Goal: Task Accomplishment & Management: Manage account settings

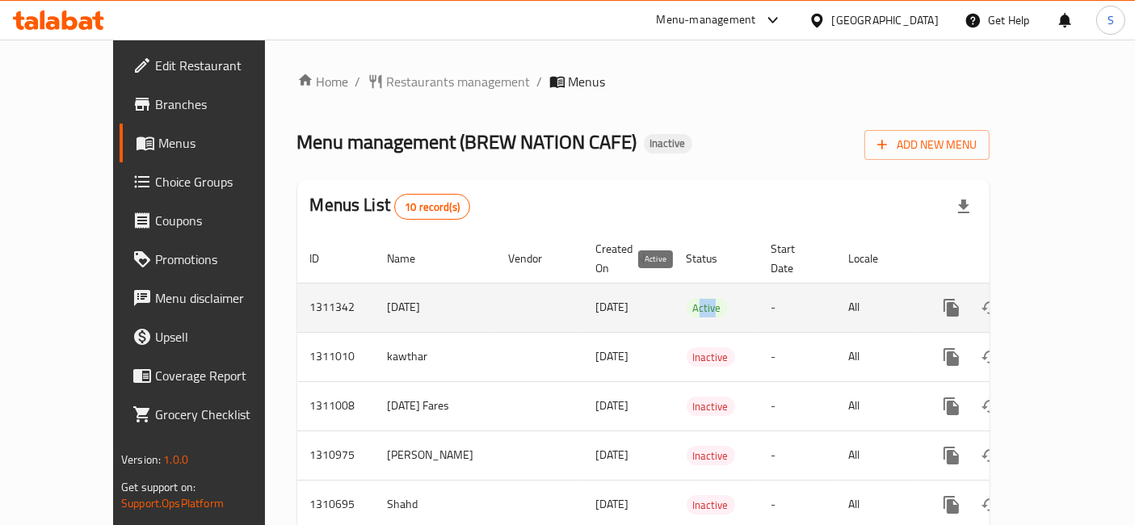
drag, startPoint x: 648, startPoint y: 299, endPoint x: 664, endPoint y: 295, distance: 16.7
click at [687, 298] on div "Active" at bounding box center [707, 307] width 41 height 19
click at [1086, 294] on link "enhanced table" at bounding box center [1067, 307] width 39 height 39
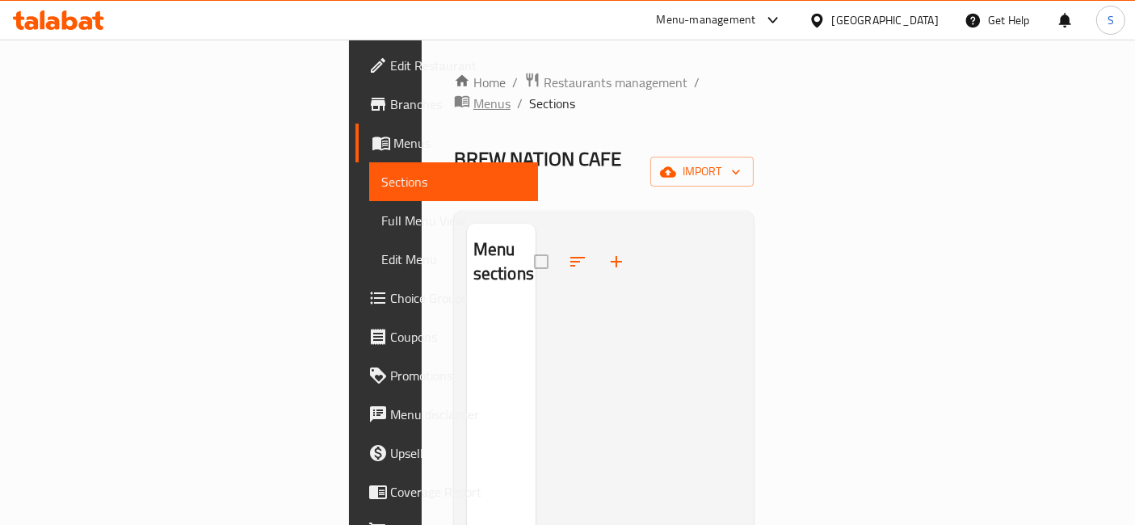
click at [510, 94] on span "Menus" at bounding box center [491, 103] width 37 height 19
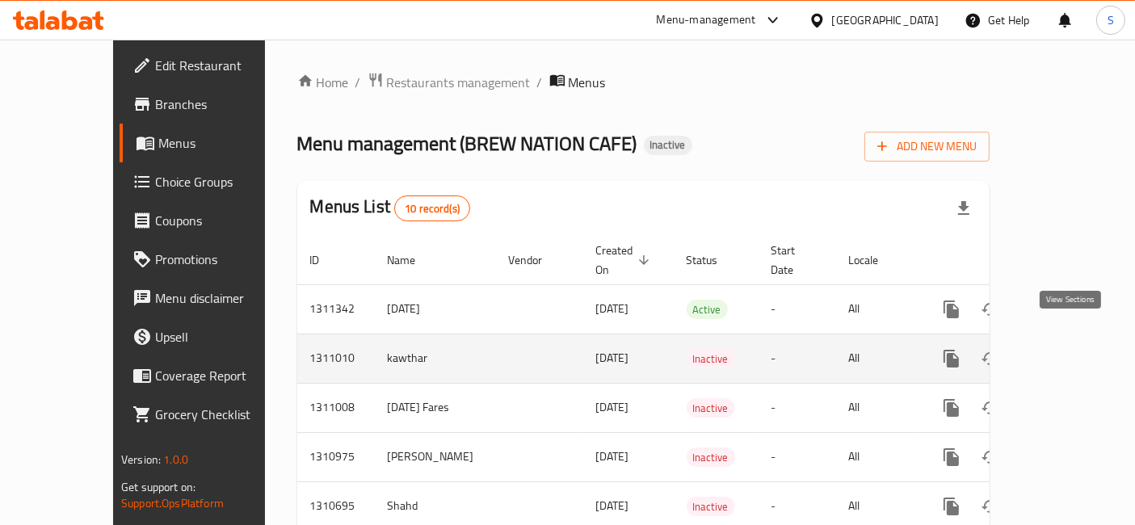
click at [1069, 351] on icon "enhanced table" at bounding box center [1067, 358] width 15 height 15
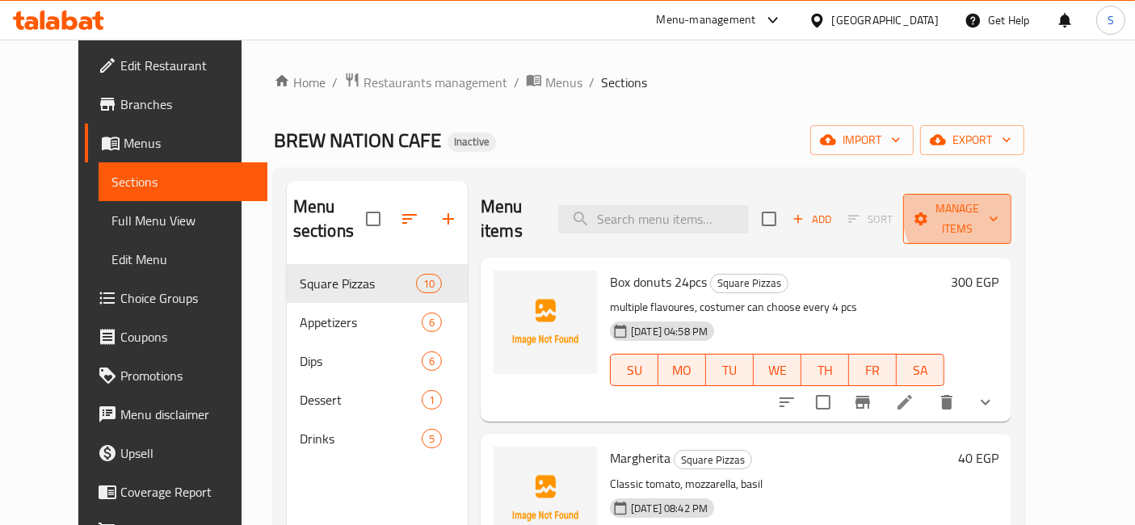
click at [998, 204] on span "Manage items" at bounding box center [957, 219] width 82 height 40
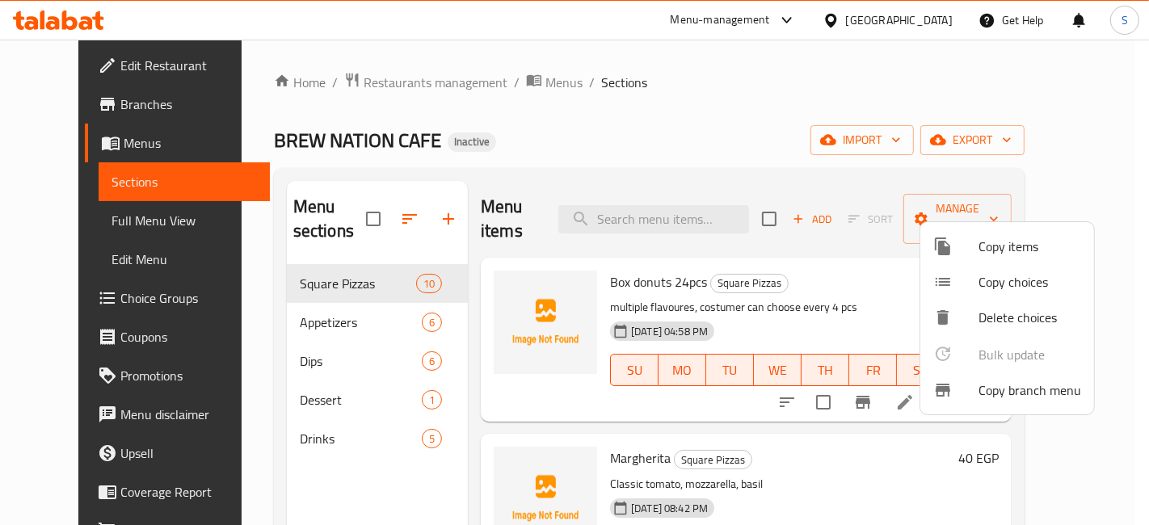
click at [1041, 393] on span "Copy branch menu" at bounding box center [1029, 389] width 103 height 19
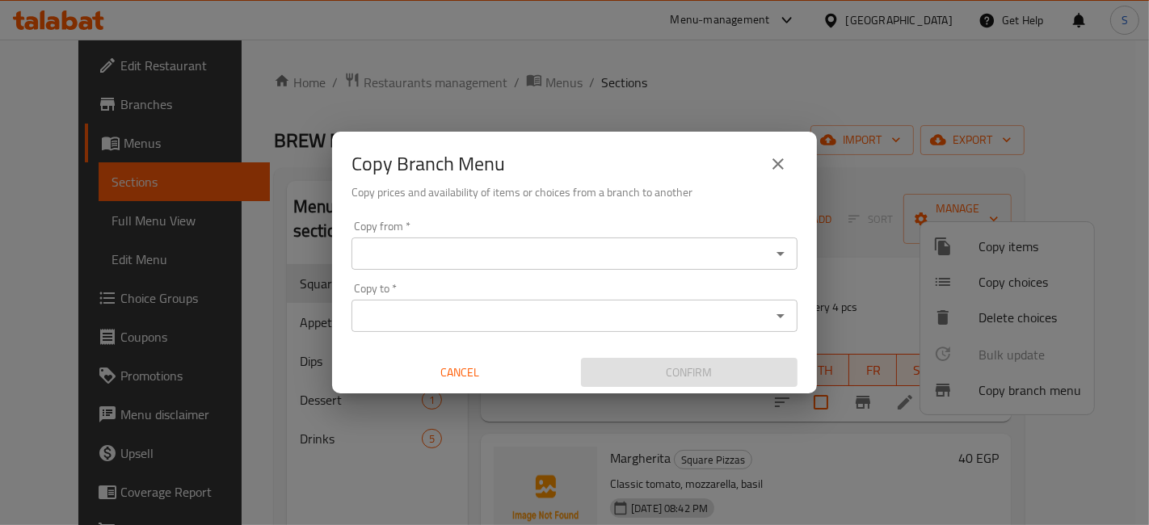
click at [764, 247] on input "Copy from   *" at bounding box center [560, 253] width 409 height 23
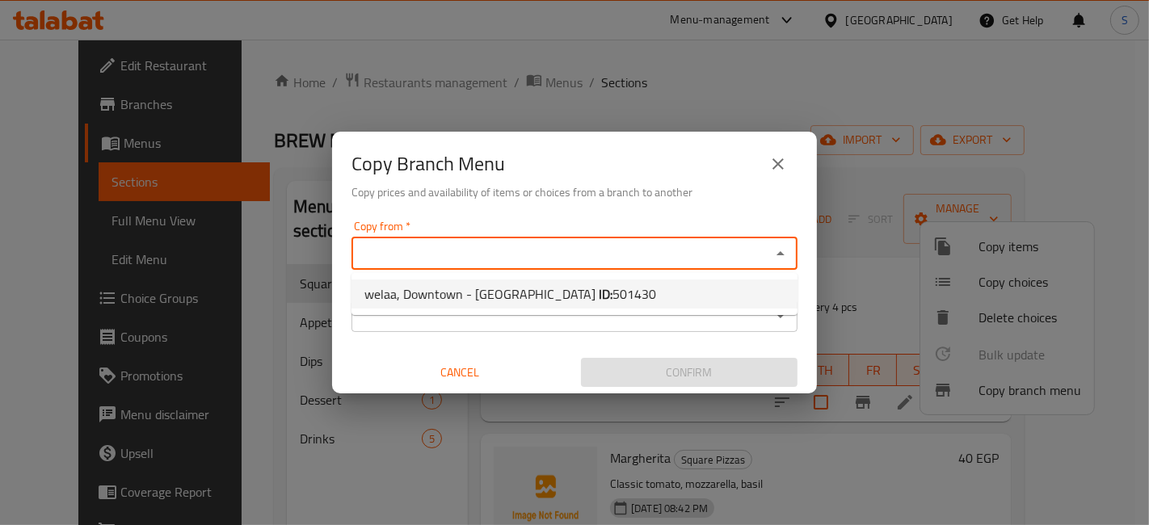
click at [612, 297] on span "501430" at bounding box center [634, 294] width 44 height 24
type input "welaa, Downtown - [GEOGRAPHIC_DATA]"
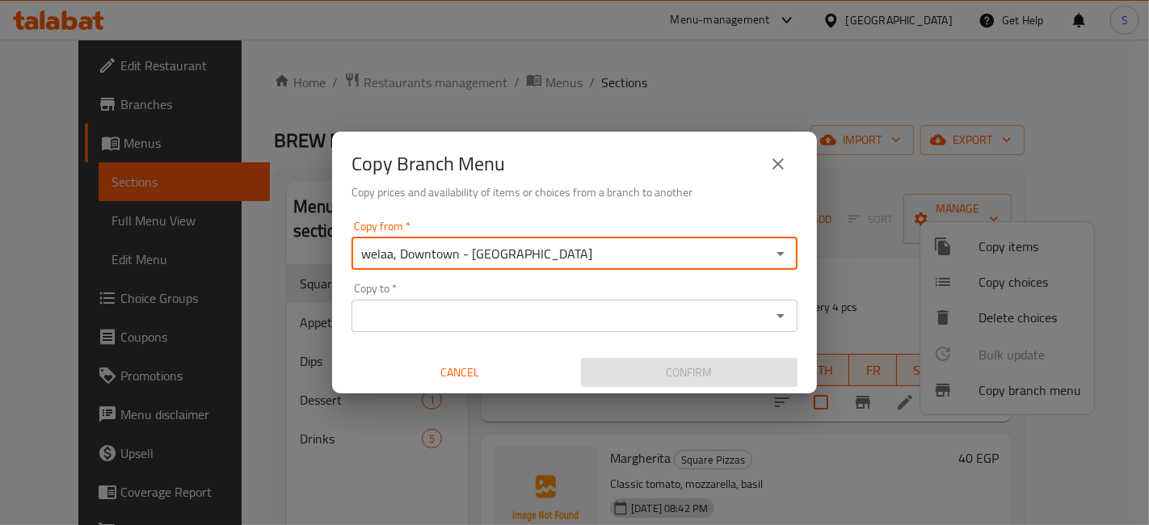
click at [582, 317] on input "Copy to   *" at bounding box center [560, 315] width 409 height 23
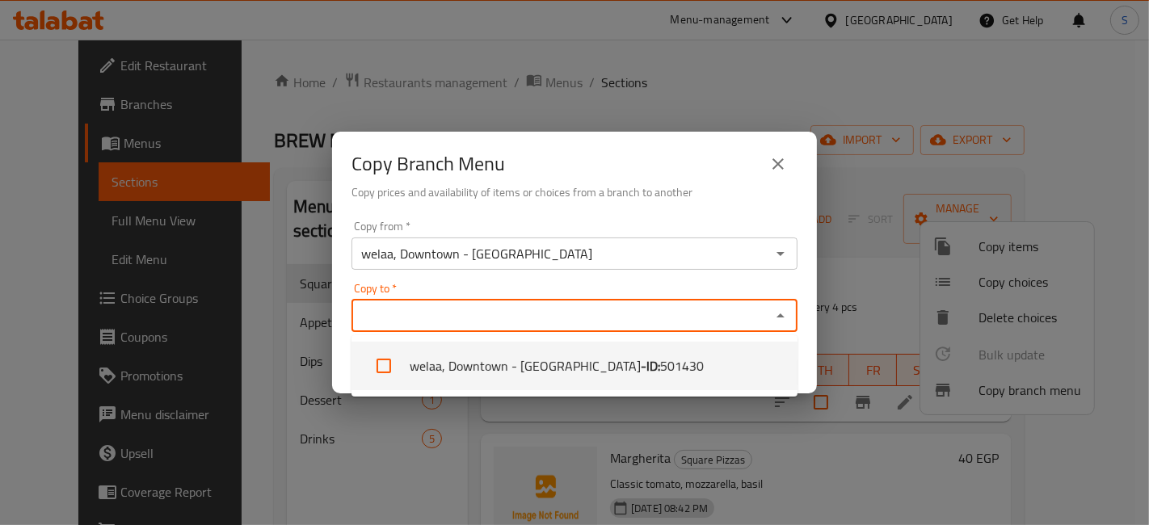
drag, startPoint x: 724, startPoint y: 361, endPoint x: 730, endPoint y: 355, distance: 8.6
click at [729, 358] on li "welaa, Downtown - [GEOGRAPHIC_DATA] - ID: 501430" at bounding box center [574, 366] width 446 height 48
checkbox input "true"
click at [780, 292] on div "Copy to   * welaa, Downtown - Qasr El Nile Copy to *" at bounding box center [574, 307] width 446 height 49
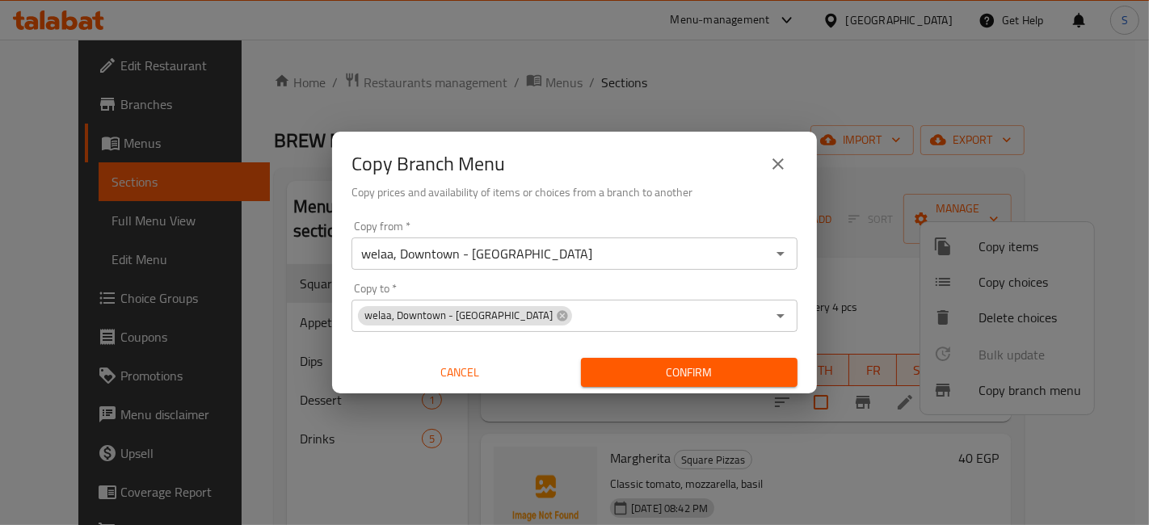
click at [808, 324] on div "Copy from   * [GEOGRAPHIC_DATA], Downtown - Qasr El Nile Copy from * Copy to   …" at bounding box center [574, 304] width 485 height 180
click at [776, 164] on icon "close" at bounding box center [777, 163] width 11 height 11
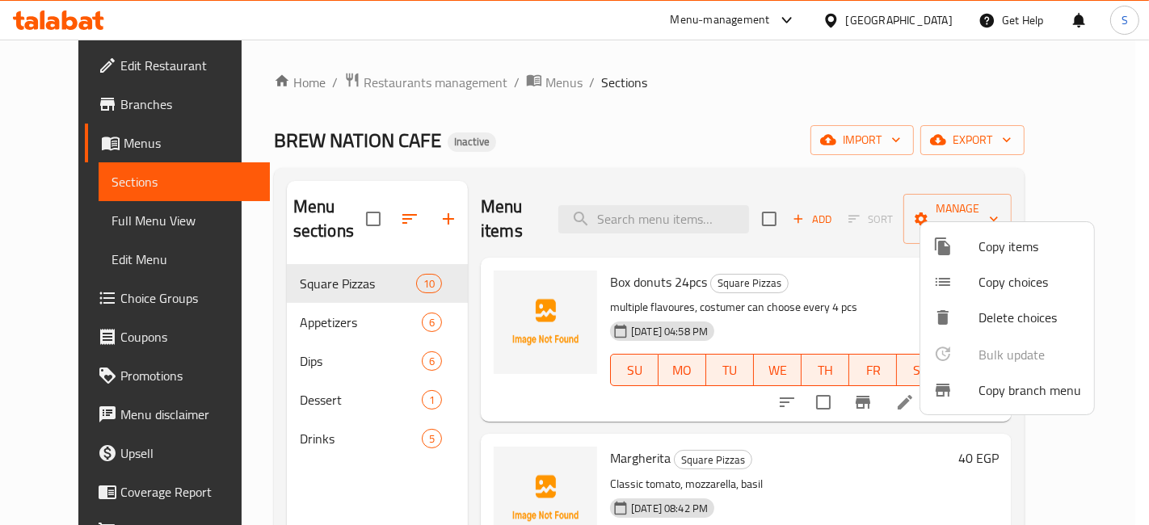
click at [888, 110] on div at bounding box center [574, 262] width 1149 height 525
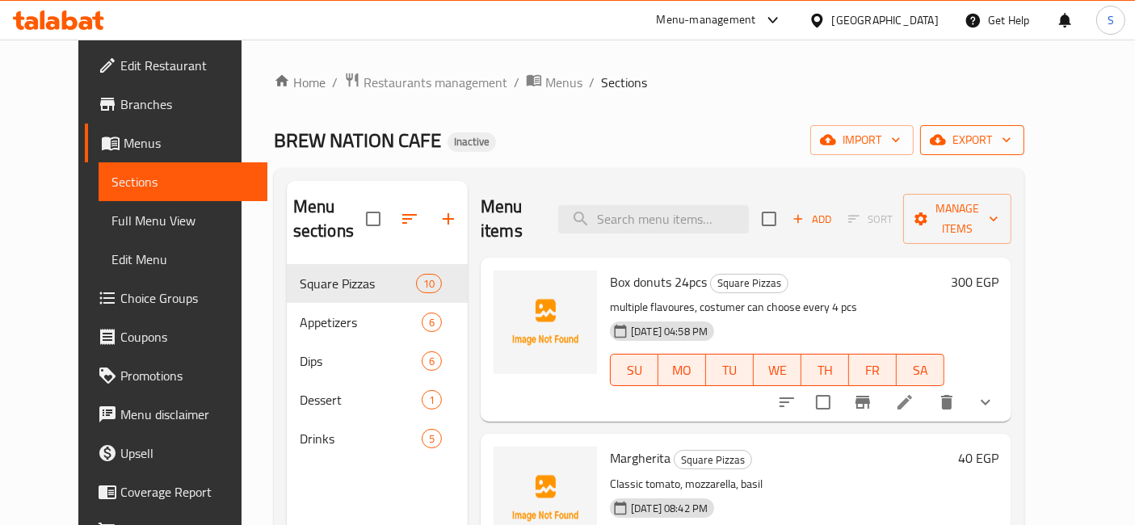
click at [1011, 135] on span "export" at bounding box center [972, 140] width 78 height 20
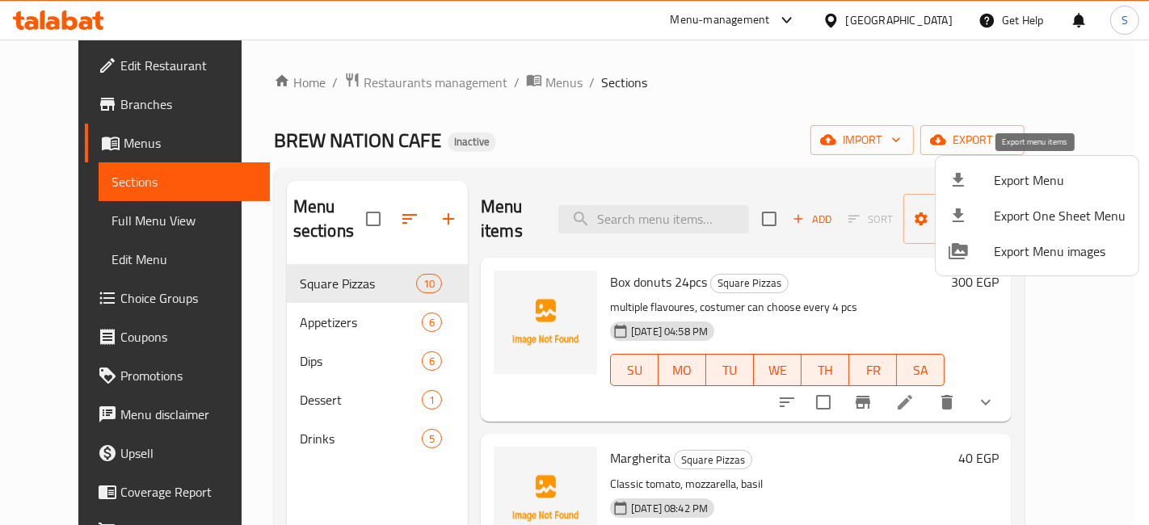
click at [1015, 171] on span "Export Menu" at bounding box center [1059, 179] width 132 height 19
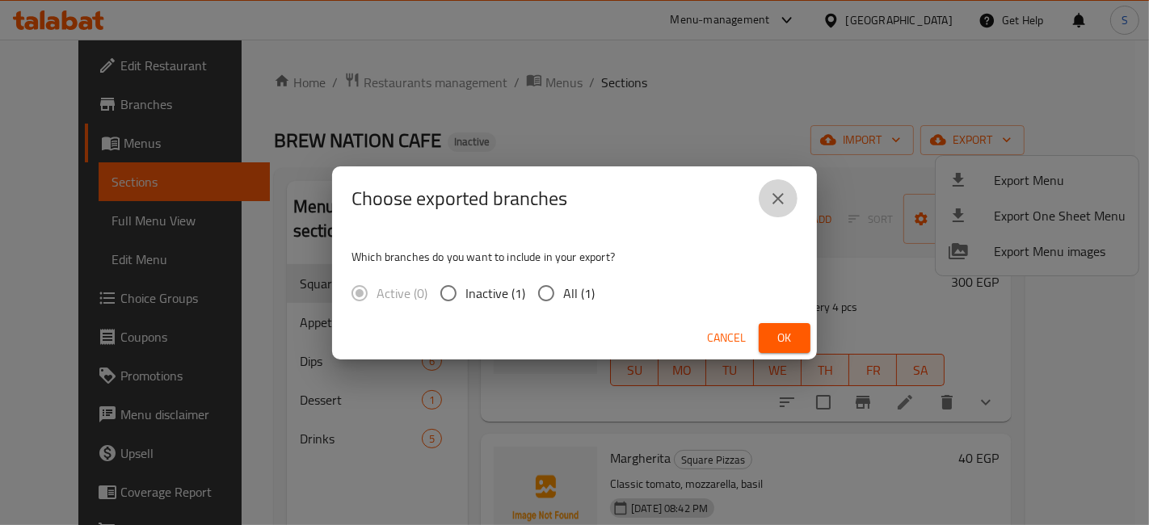
click at [789, 189] on button "close" at bounding box center [777, 198] width 39 height 39
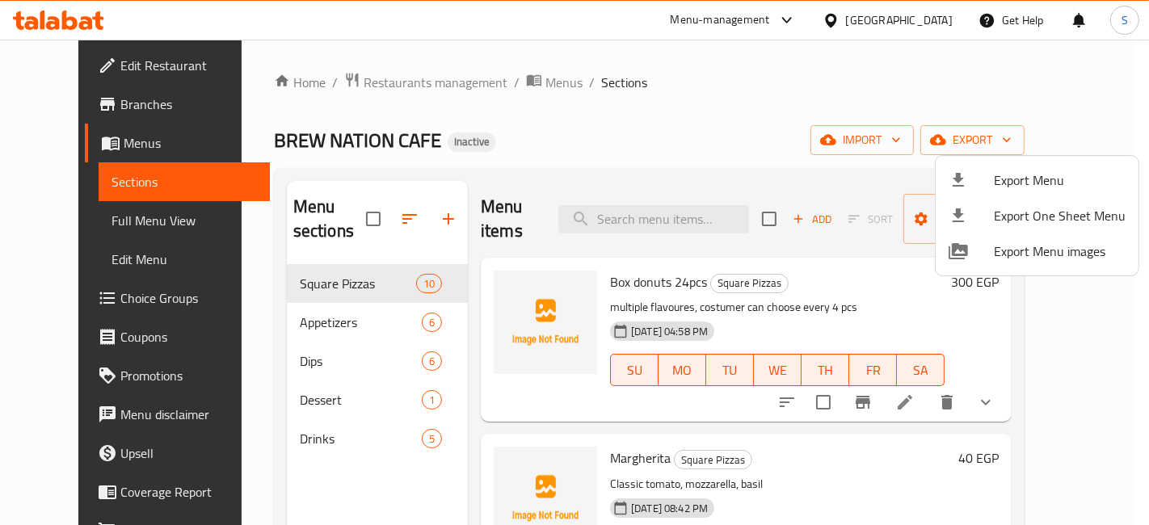
click at [773, 118] on div at bounding box center [574, 262] width 1149 height 525
